Goal: Navigation & Orientation: Find specific page/section

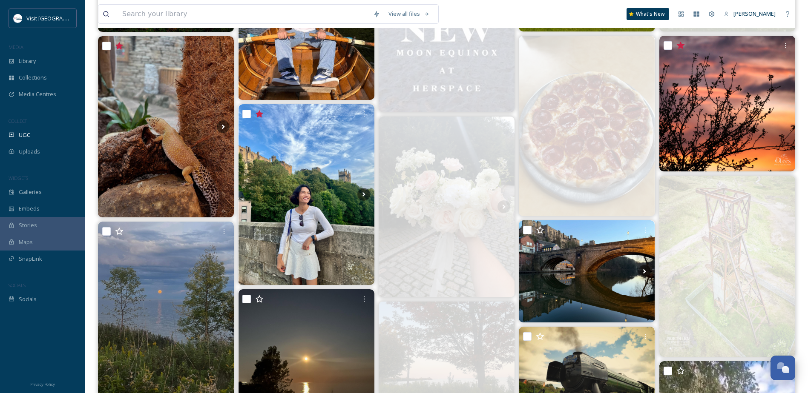
scroll to position [341, 0]
click at [43, 139] on div "UGC" at bounding box center [42, 135] width 85 height 17
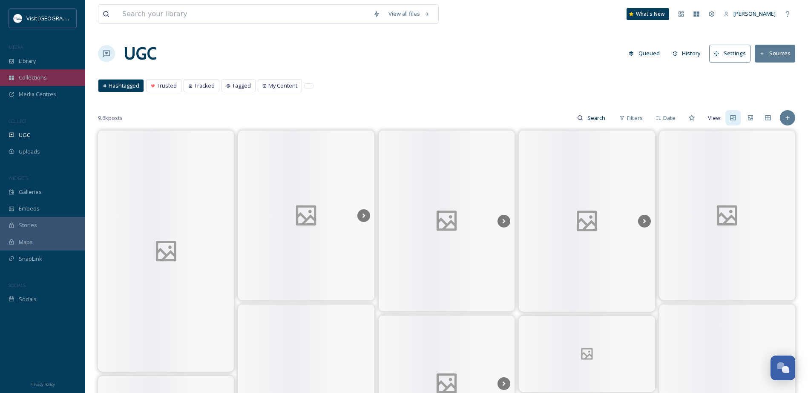
click at [50, 77] on div "Collections" at bounding box center [42, 77] width 85 height 17
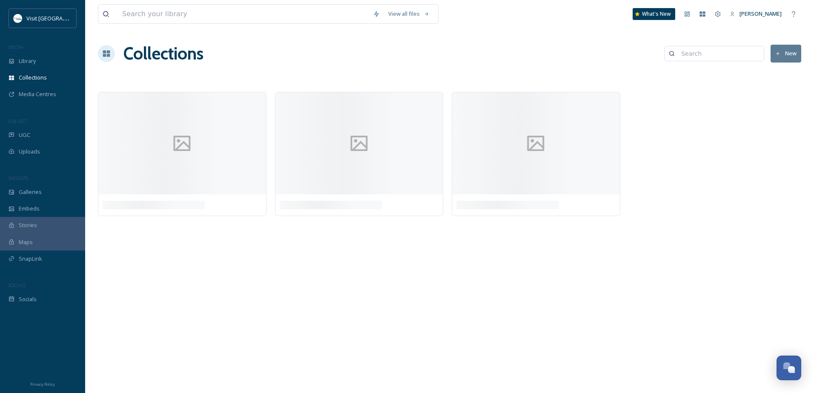
click at [50, 60] on div "Library" at bounding box center [42, 61] width 85 height 17
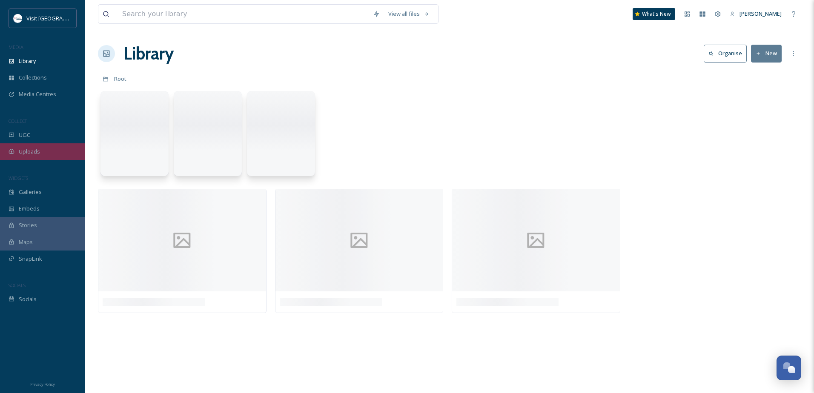
click at [43, 148] on div "Uploads" at bounding box center [42, 152] width 85 height 17
